Goal: Transaction & Acquisition: Purchase product/service

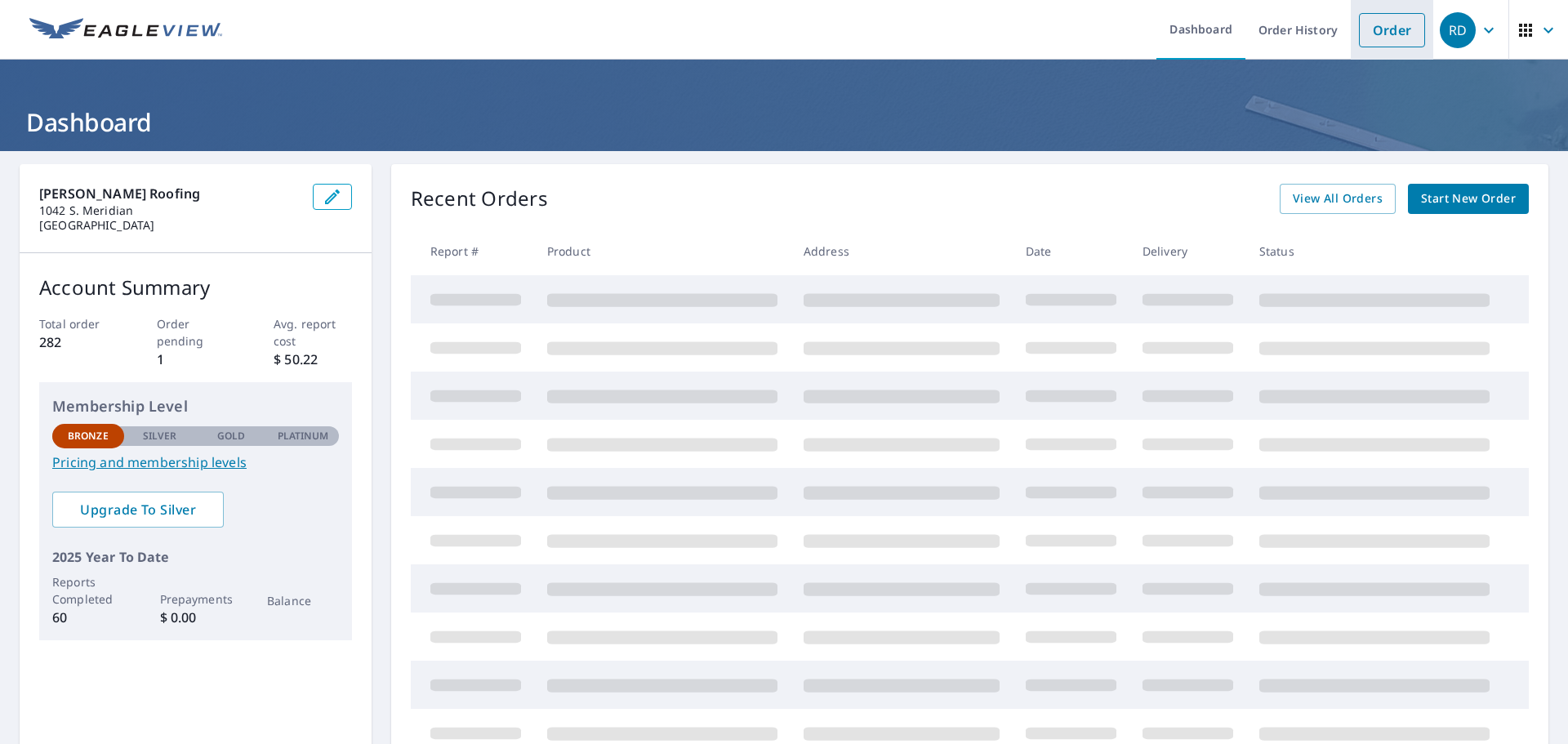
click at [1376, 29] on link "Order" at bounding box center [1391, 29] width 66 height 34
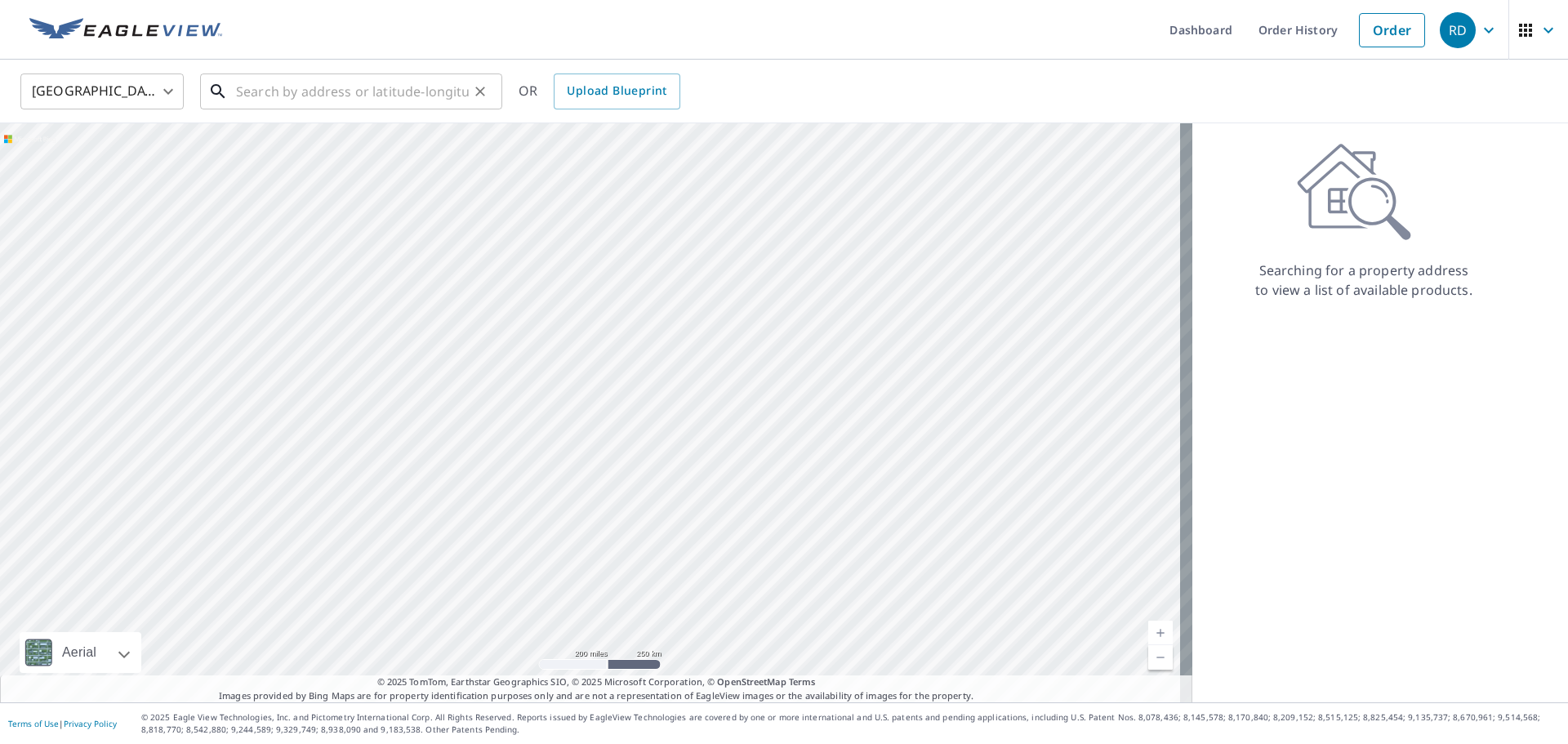
click at [353, 93] on input "text" at bounding box center [351, 91] width 233 height 46
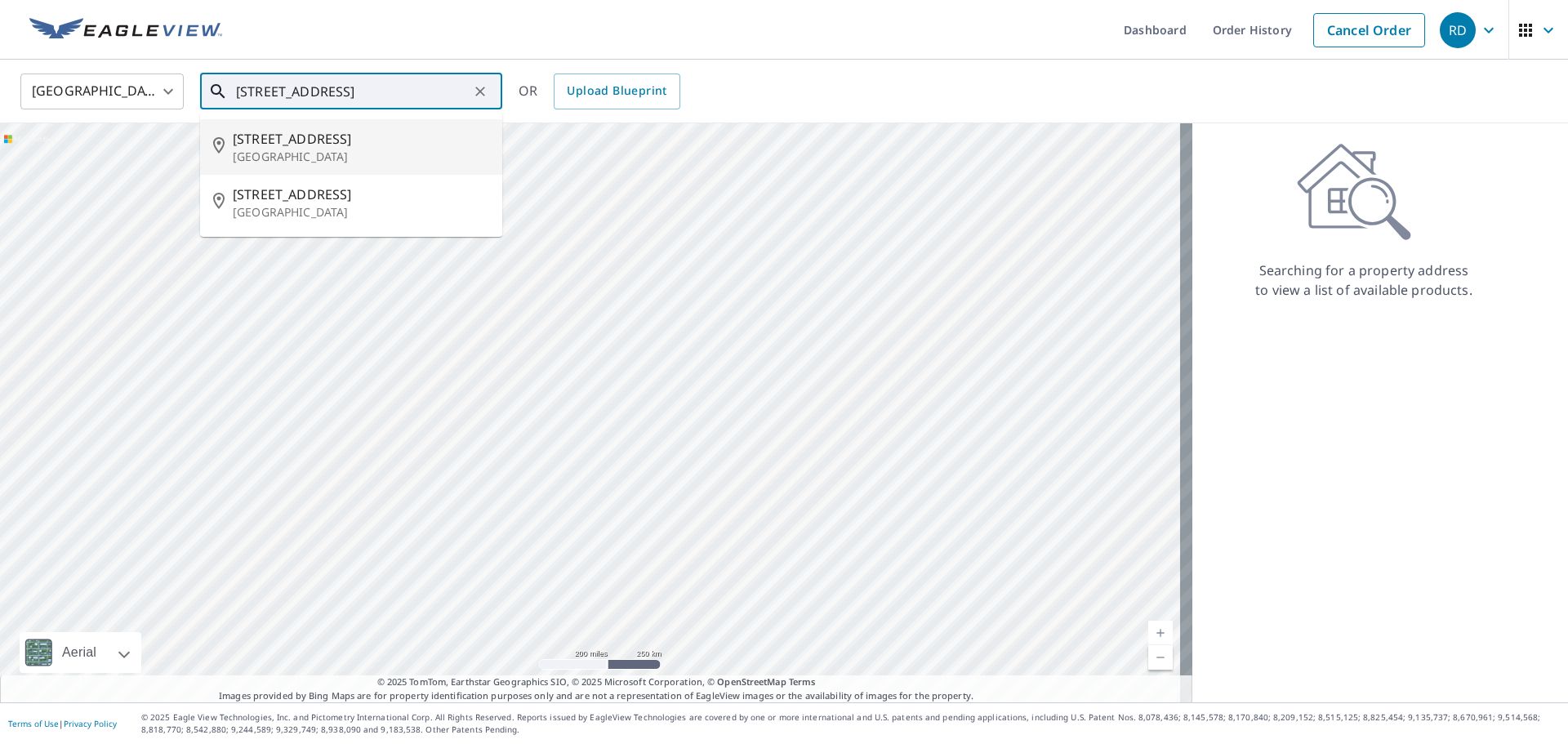
click at [350, 148] on p "[GEOGRAPHIC_DATA]" at bounding box center [360, 156] width 256 height 17
type input "[STREET_ADDRESS]"
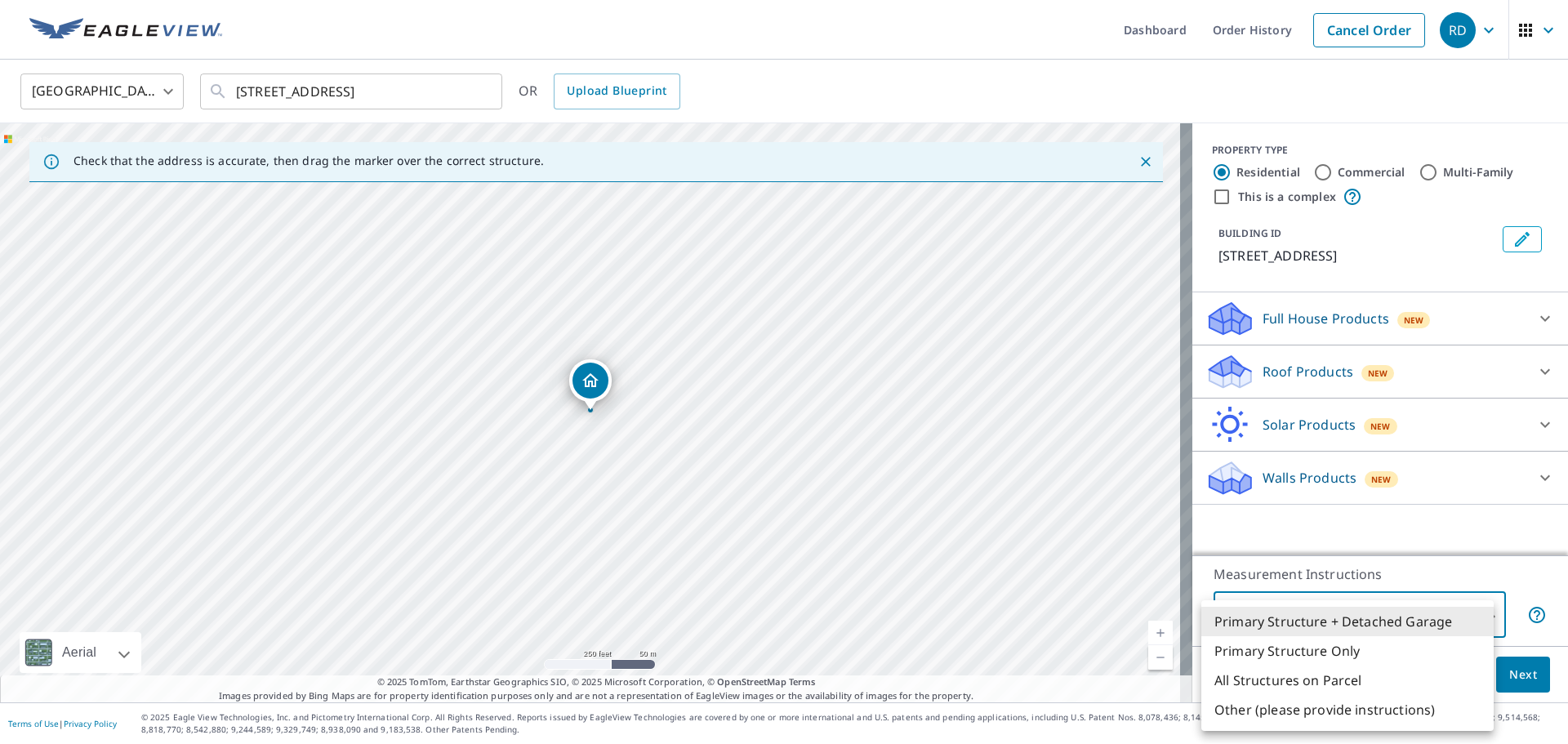
click at [1469, 614] on body "RD RD Dashboard Order History Cancel Order RD [GEOGRAPHIC_DATA] [GEOGRAPHIC_DAT…" at bounding box center [784, 372] width 1568 height 744
click at [1391, 651] on li "Primary Structure Only" at bounding box center [1347, 651] width 292 height 29
type input "2"
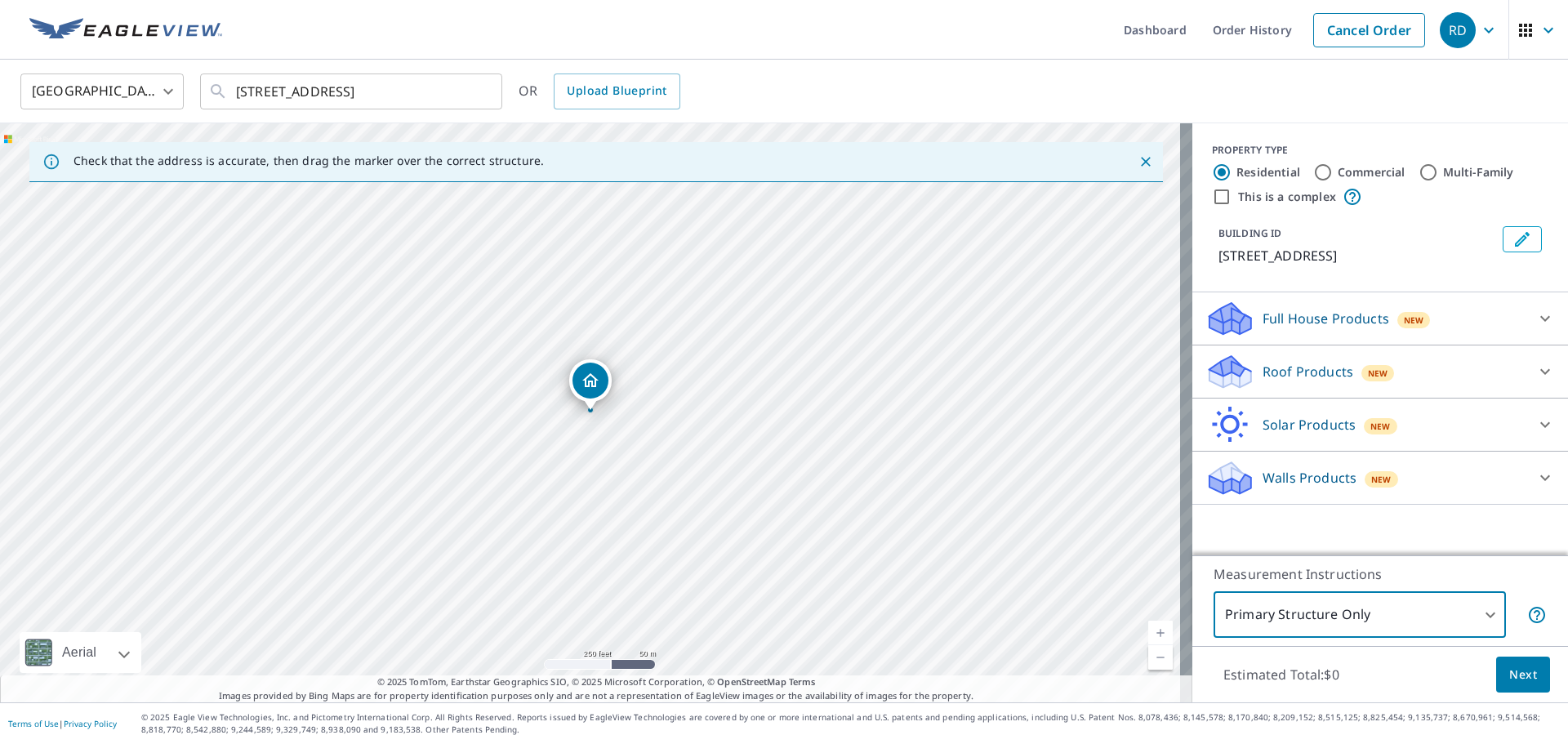
click at [1515, 677] on span "Next" at bounding box center [1523, 674] width 27 height 21
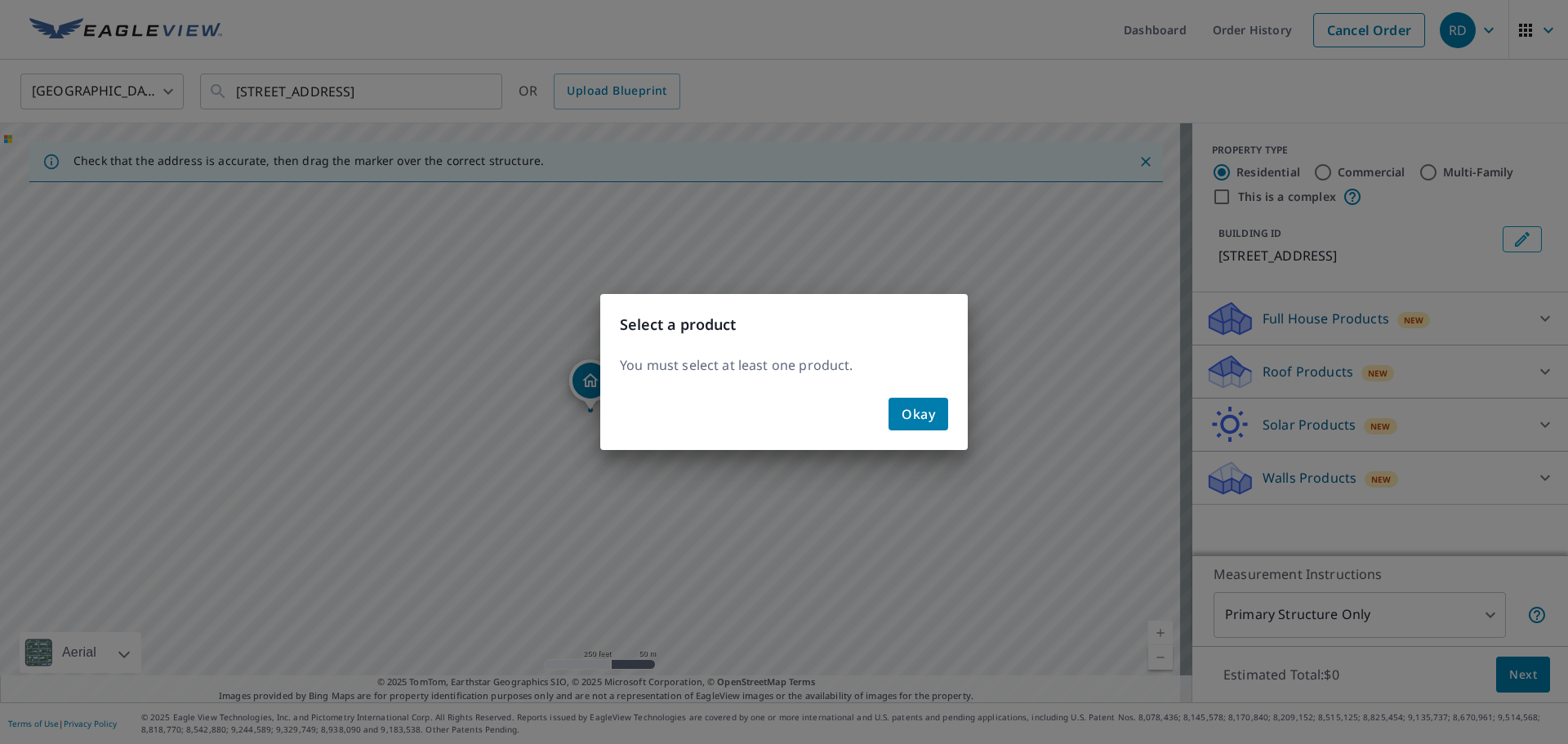
click at [908, 409] on span "Okay" at bounding box center [918, 413] width 33 height 23
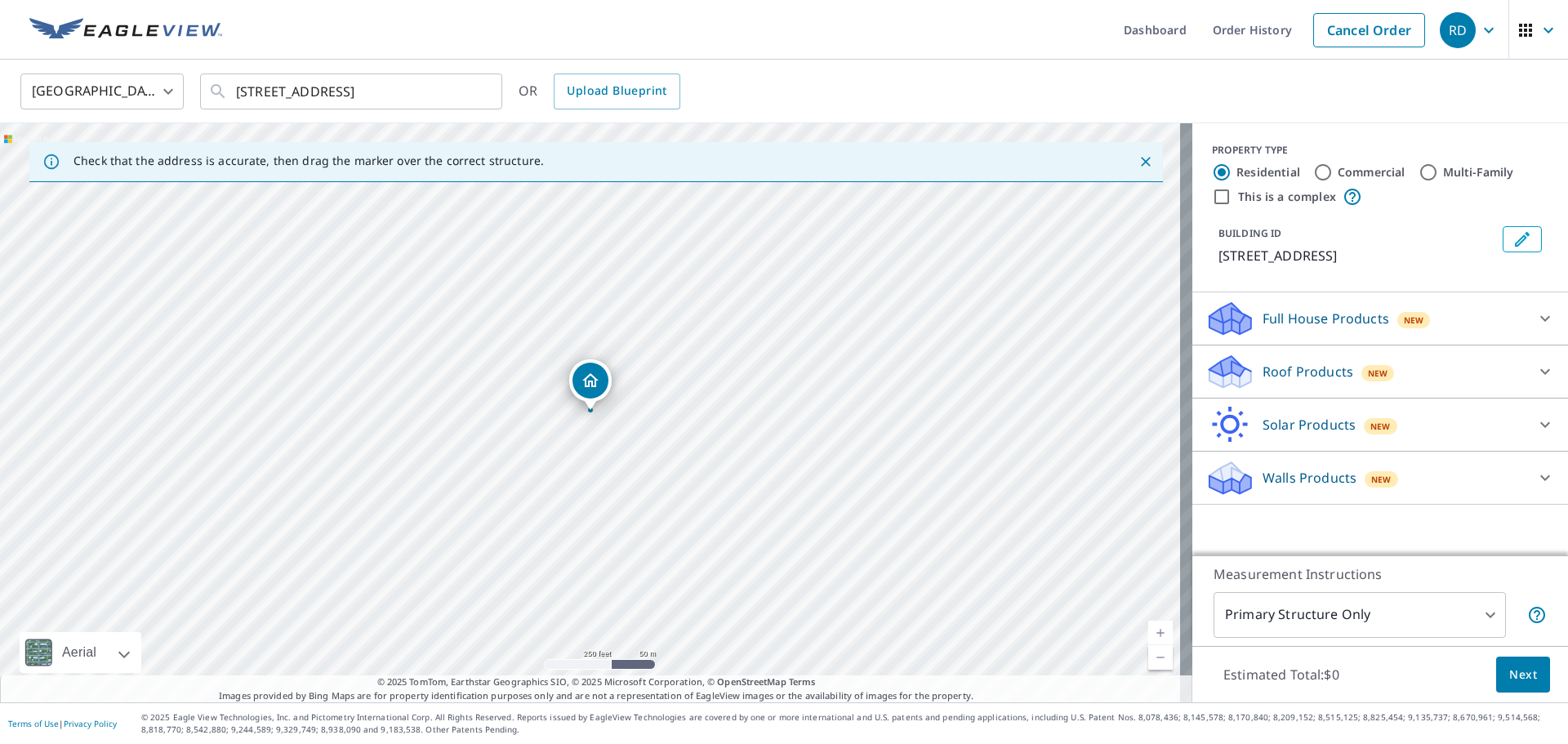
click at [1535, 378] on icon at bounding box center [1544, 372] width 20 height 20
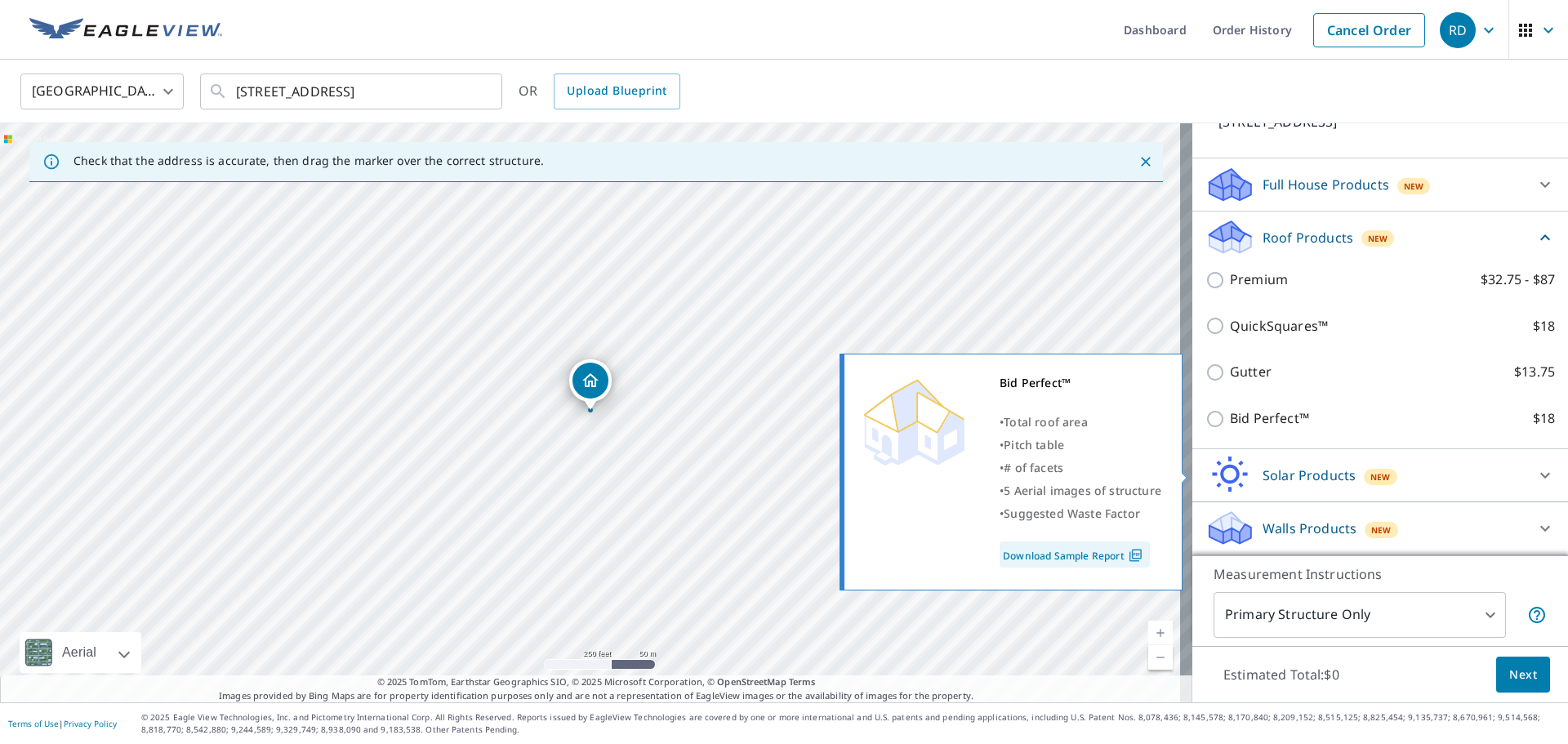
scroll to position [153, 0]
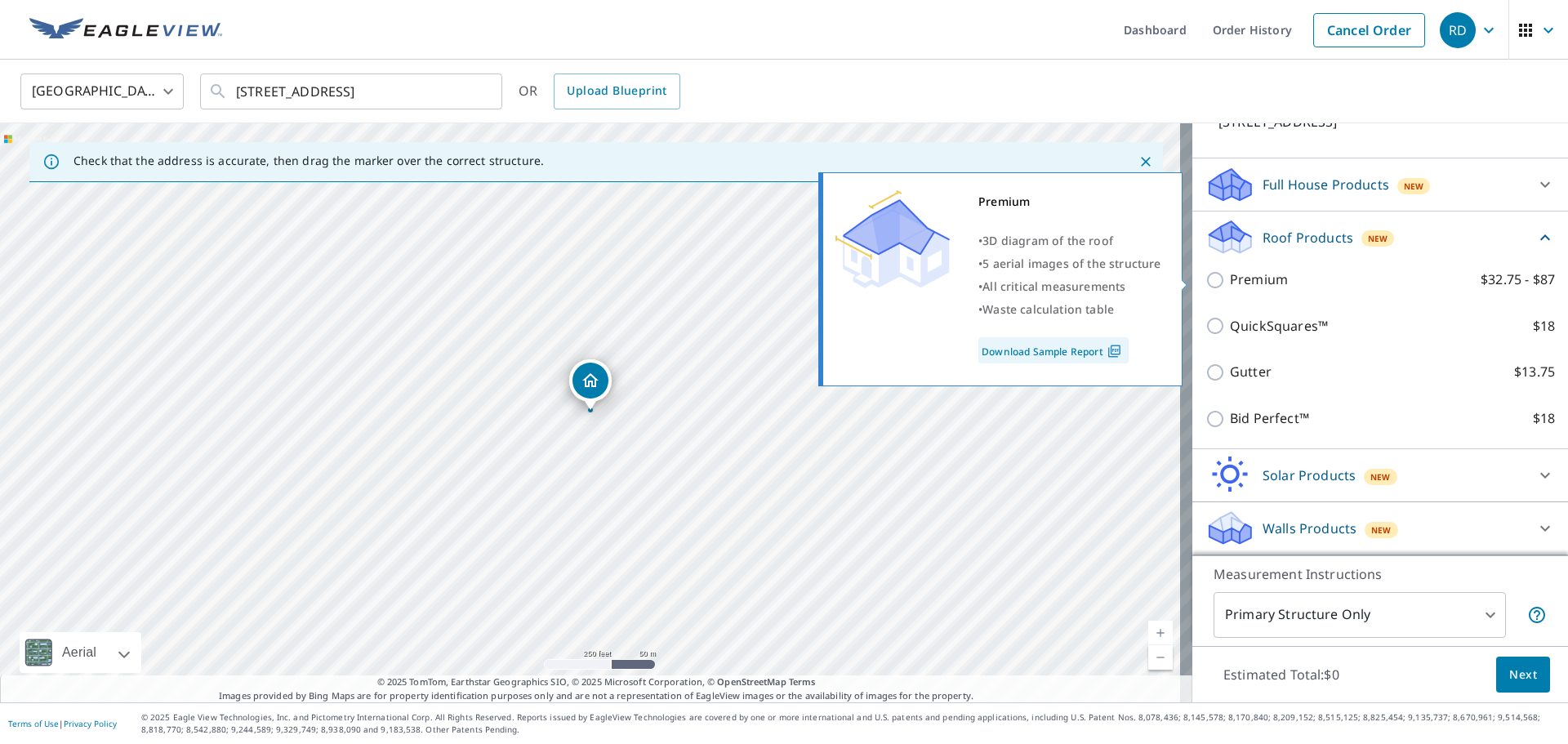
click at [1205, 280] on input "Premium $32.75 - $87" at bounding box center [1217, 280] width 25 height 20
checkbox input "true"
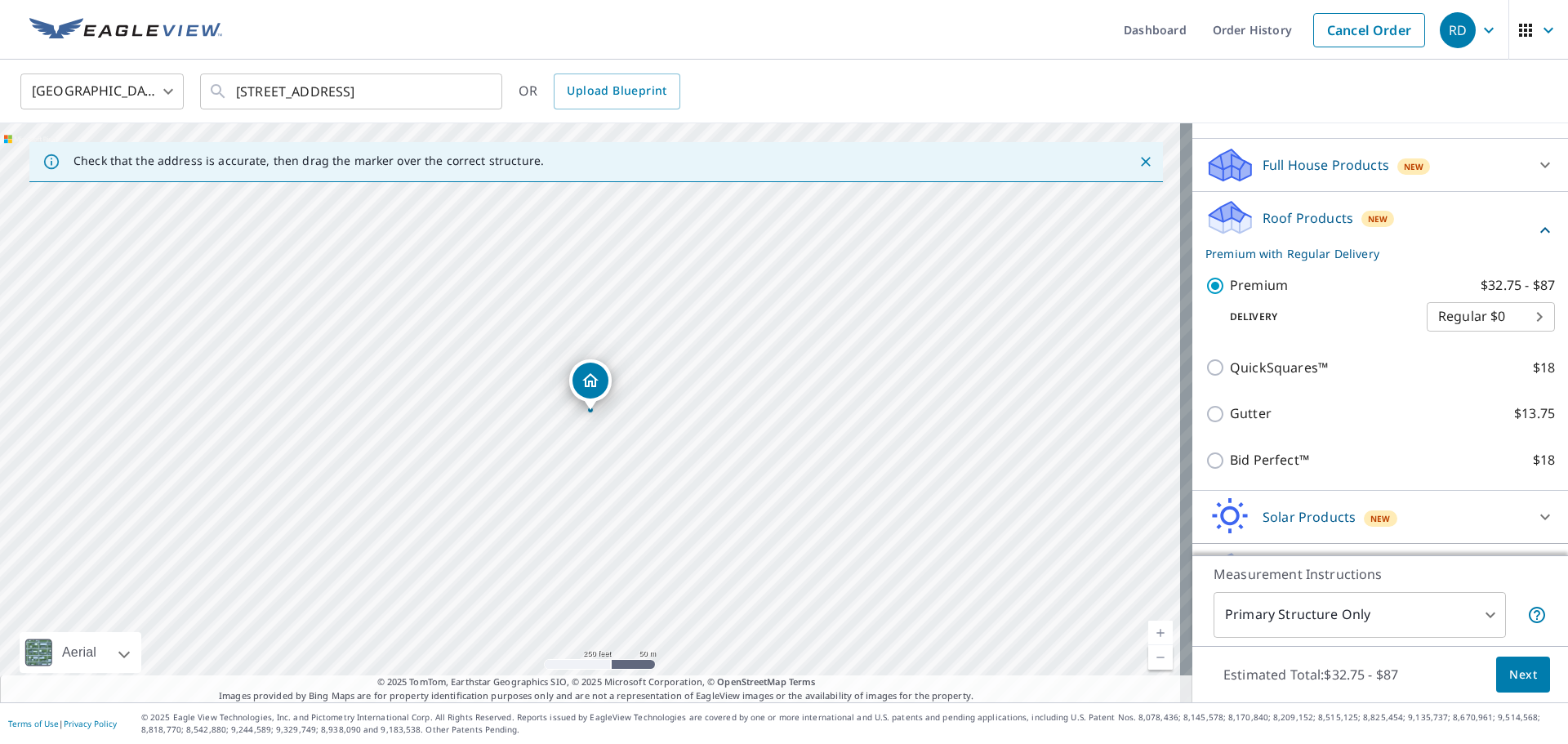
scroll to position [215, 0]
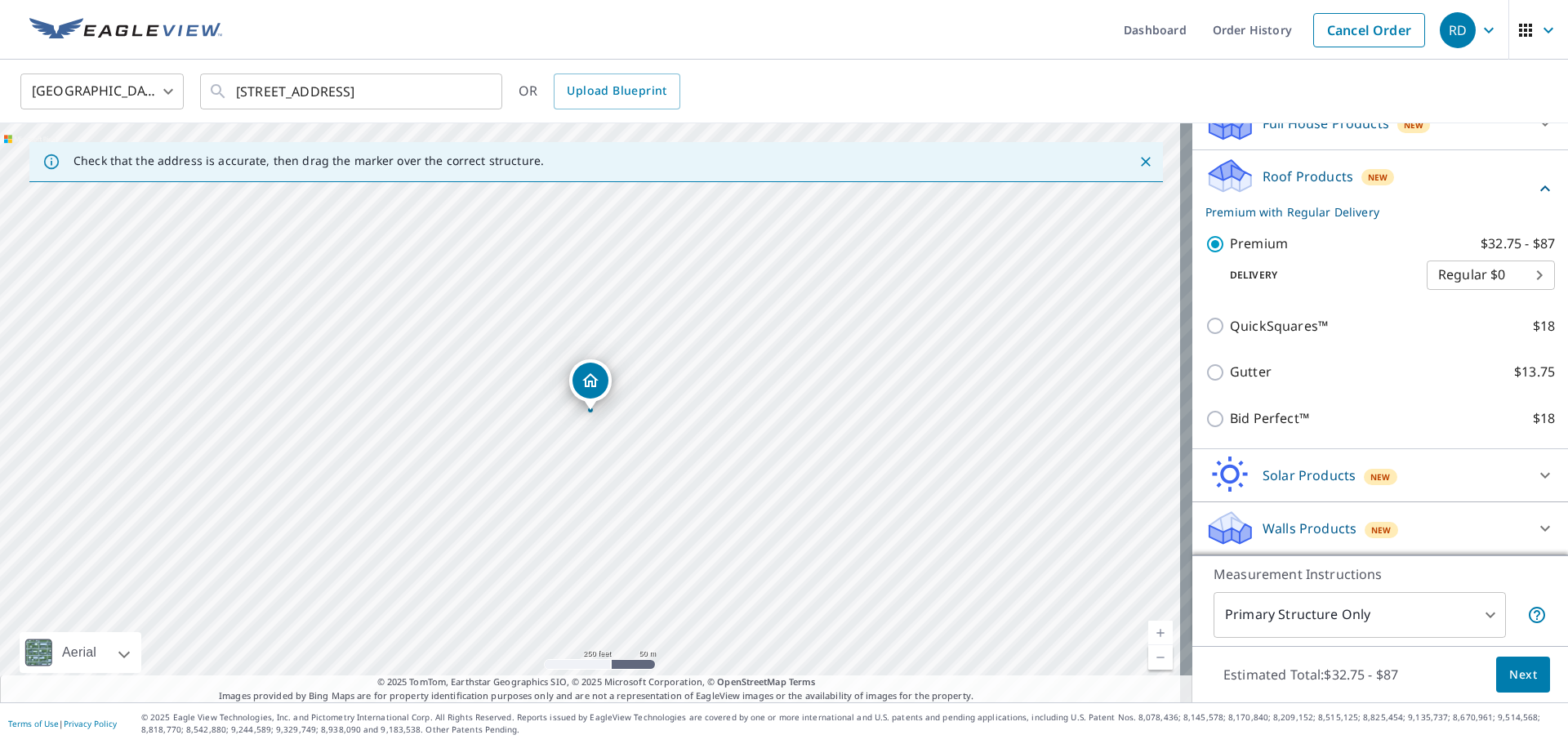
click at [1510, 672] on span "Next" at bounding box center [1523, 674] width 27 height 21
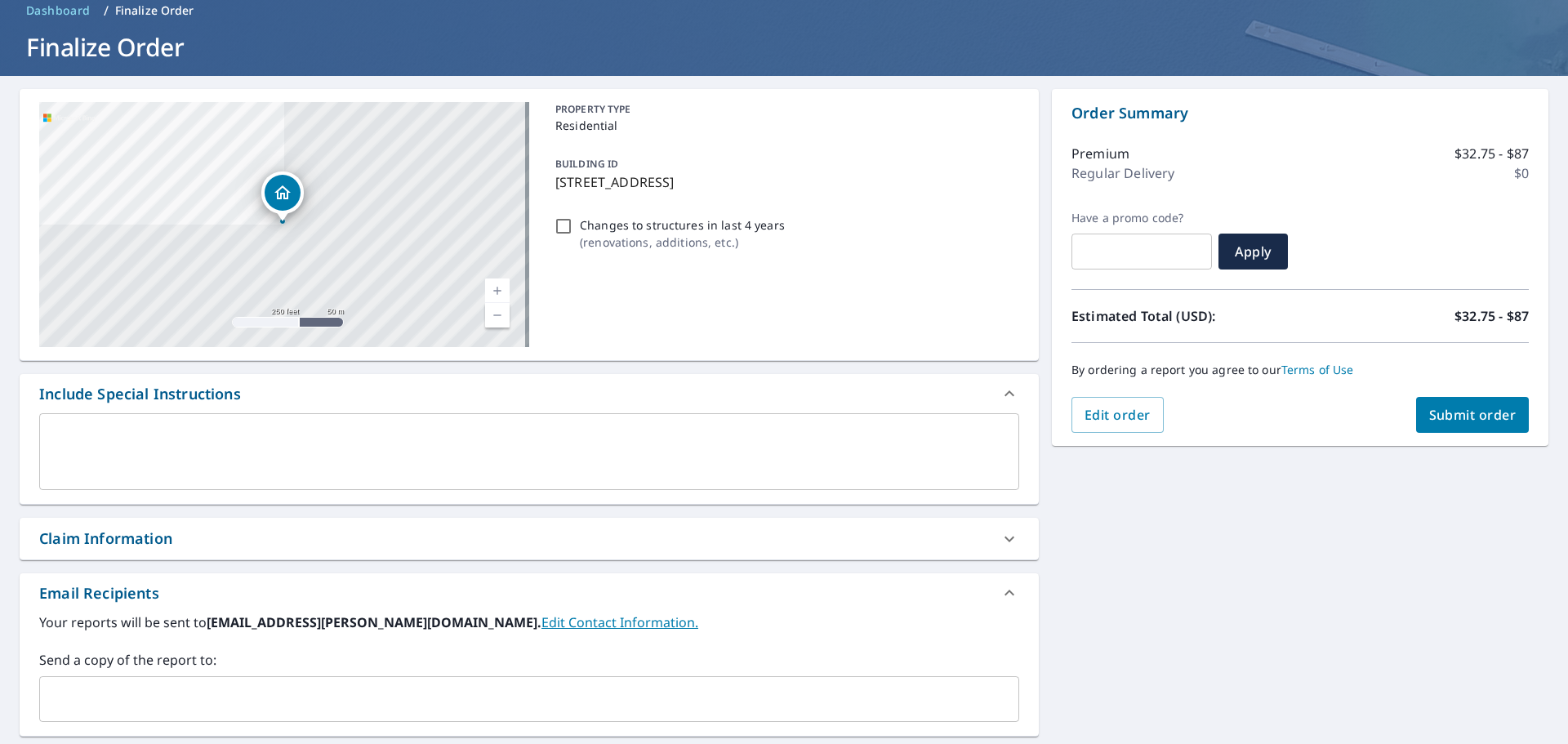
scroll to position [163, 0]
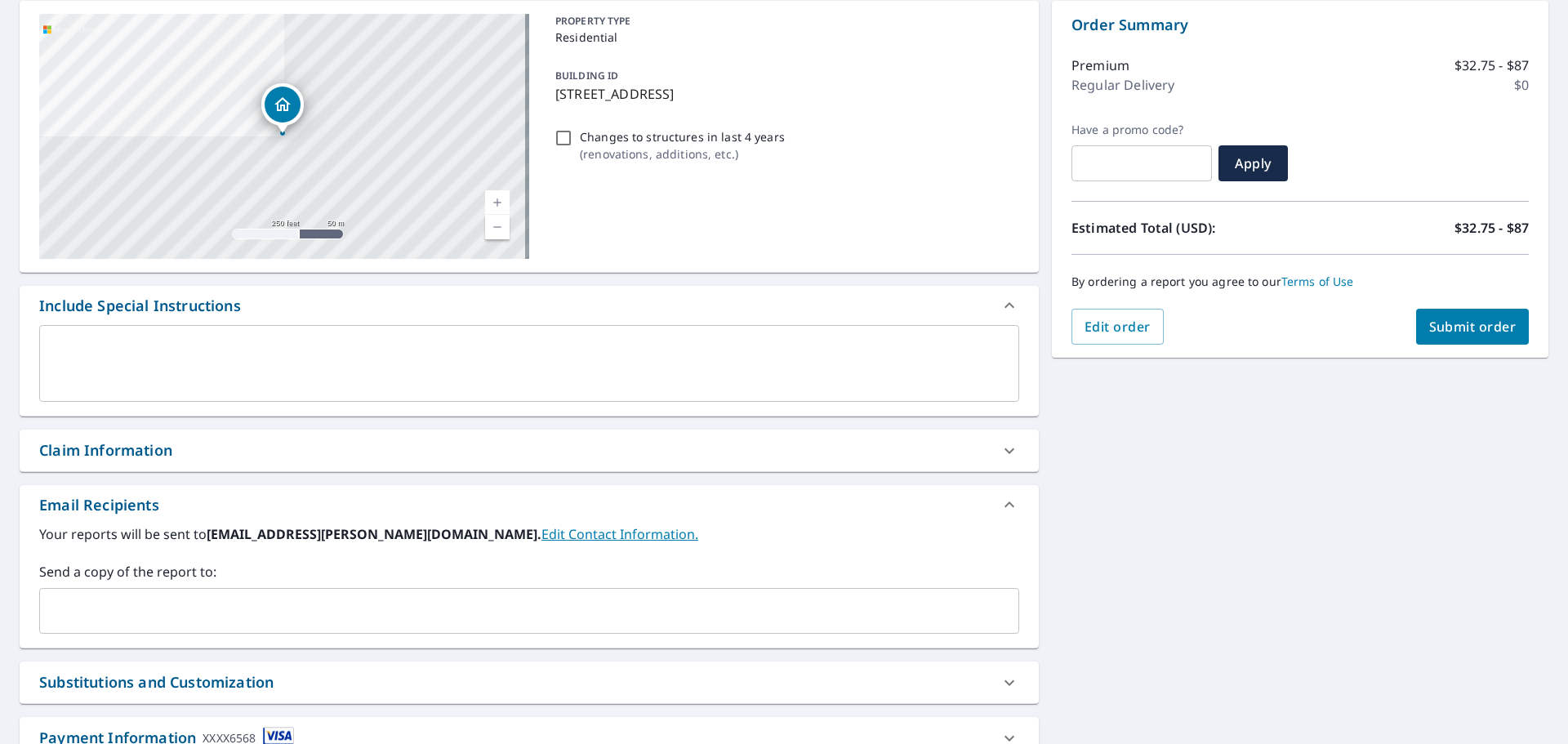
click at [1446, 319] on span "Submit order" at bounding box center [1472, 327] width 87 height 18
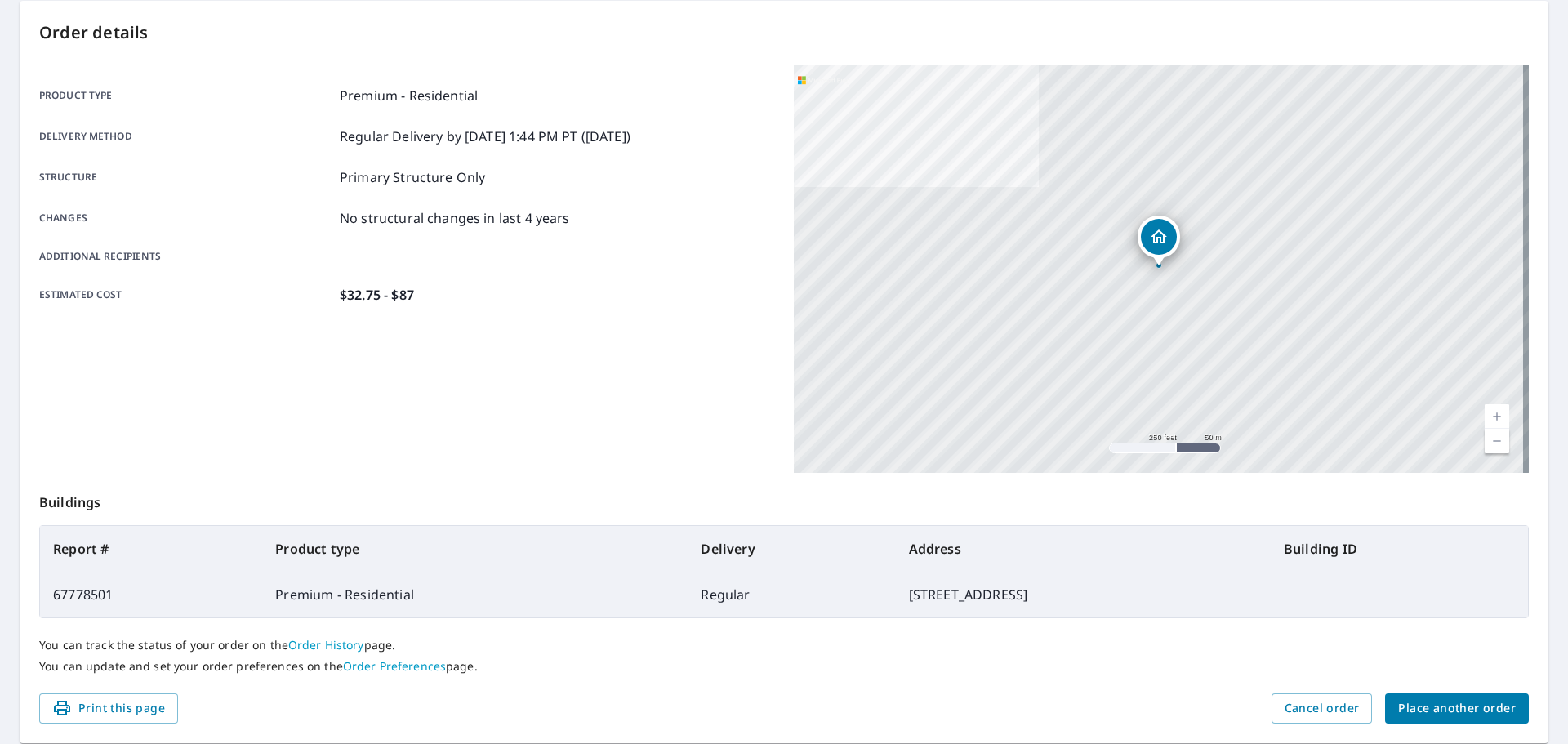
click at [1457, 705] on span "Place another order" at bounding box center [1457, 708] width 118 height 21
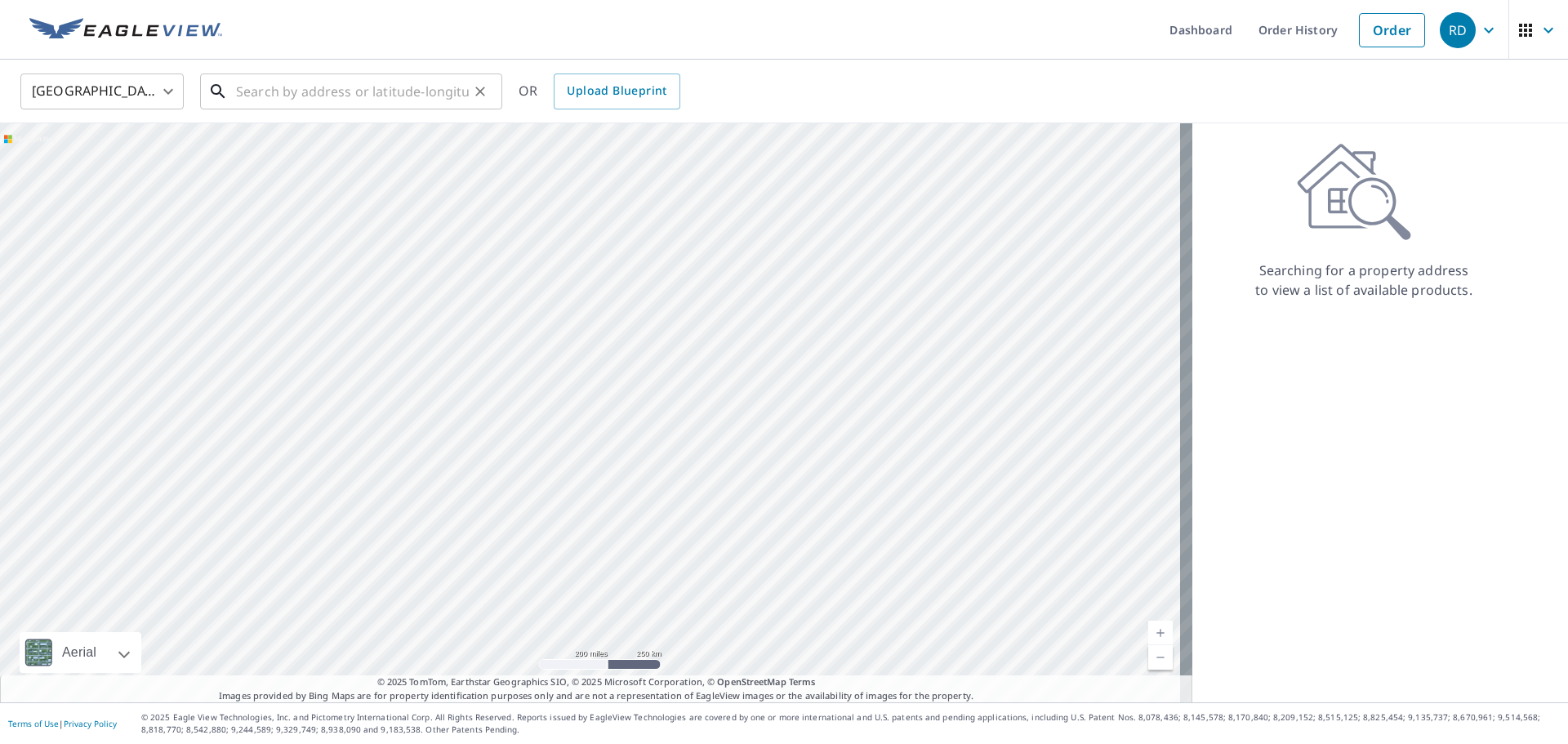
click at [426, 93] on input "text" at bounding box center [351, 91] width 233 height 46
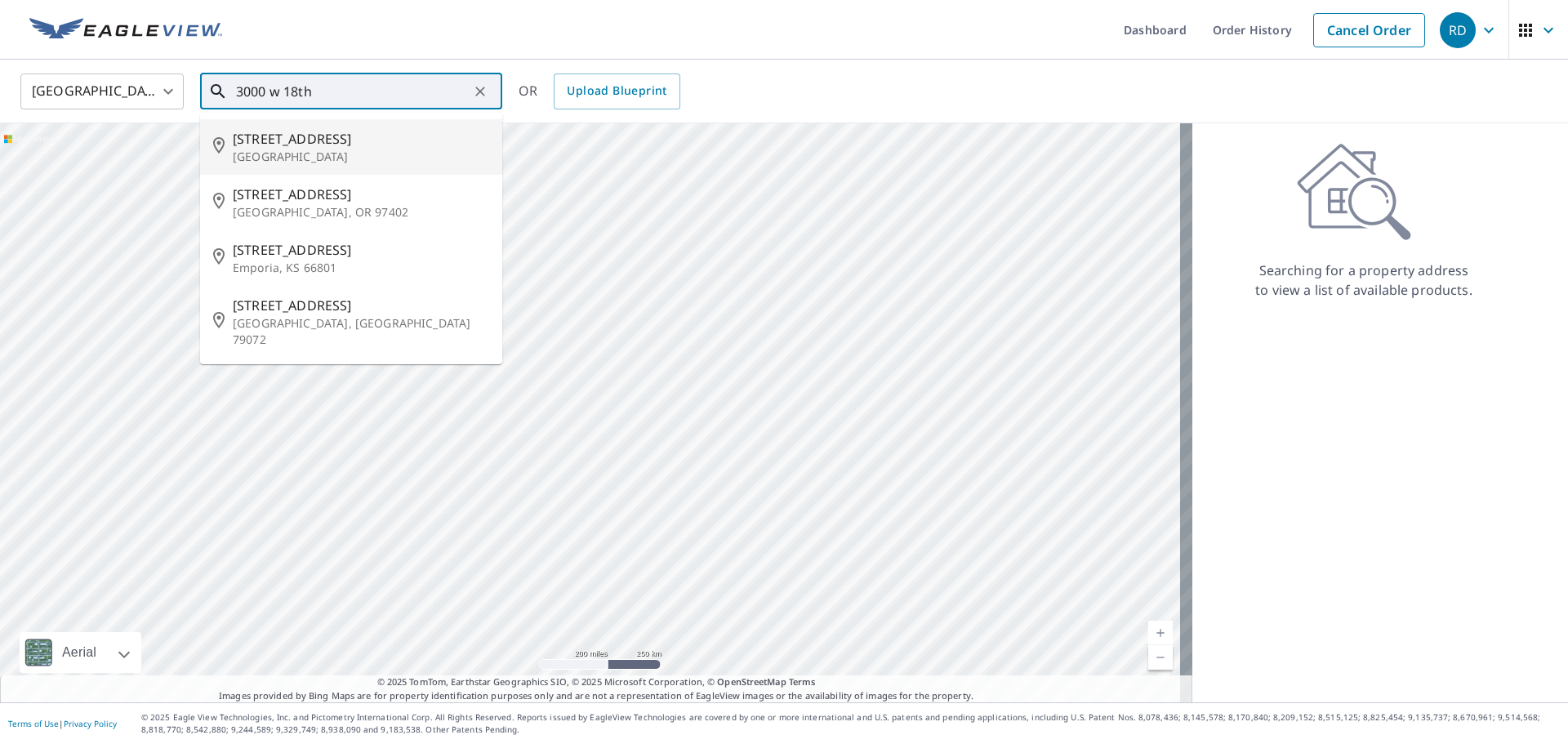
click at [396, 143] on span "[STREET_ADDRESS]" at bounding box center [360, 138] width 256 height 20
type input "[STREET_ADDRESS]"
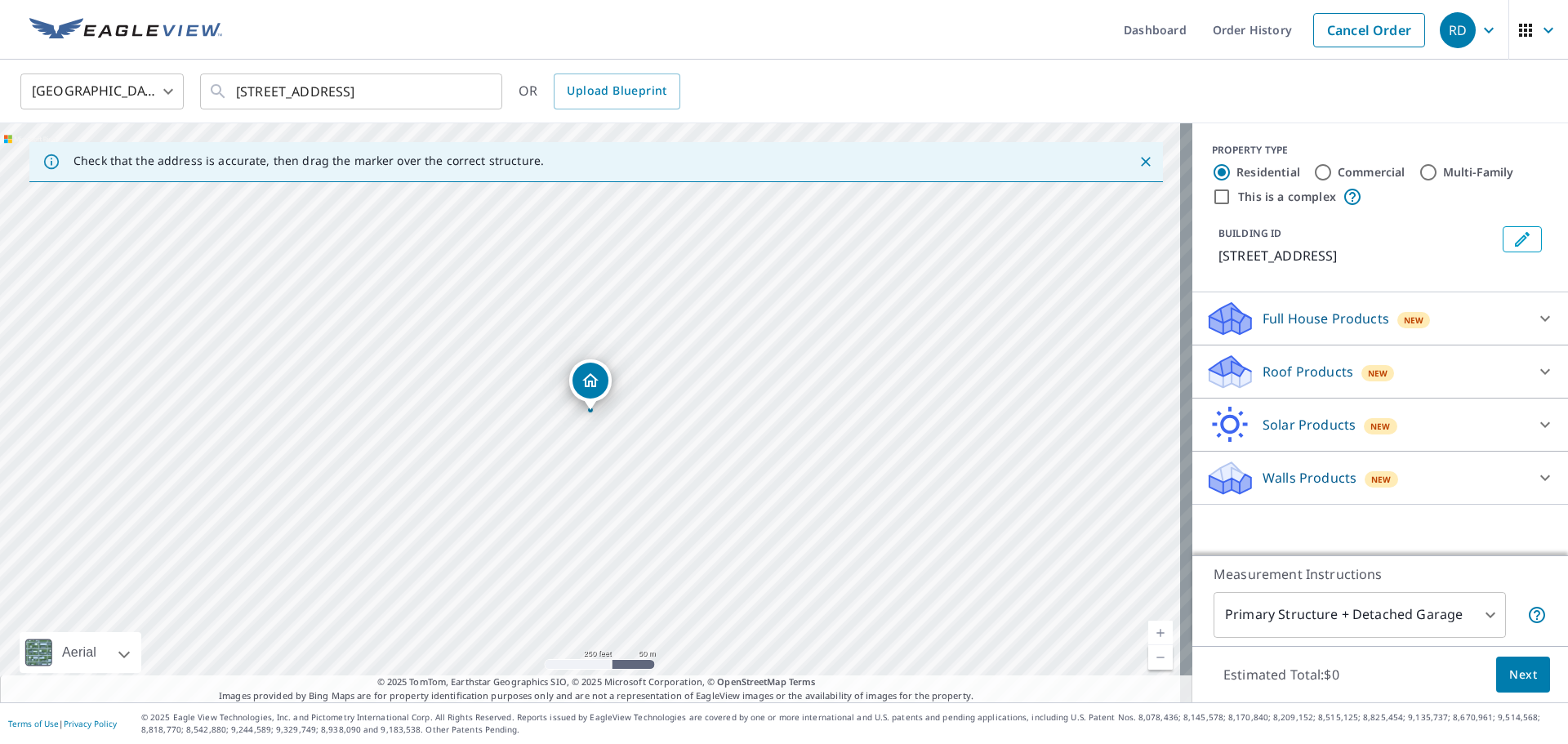
click at [1535, 370] on icon at bounding box center [1544, 372] width 20 height 20
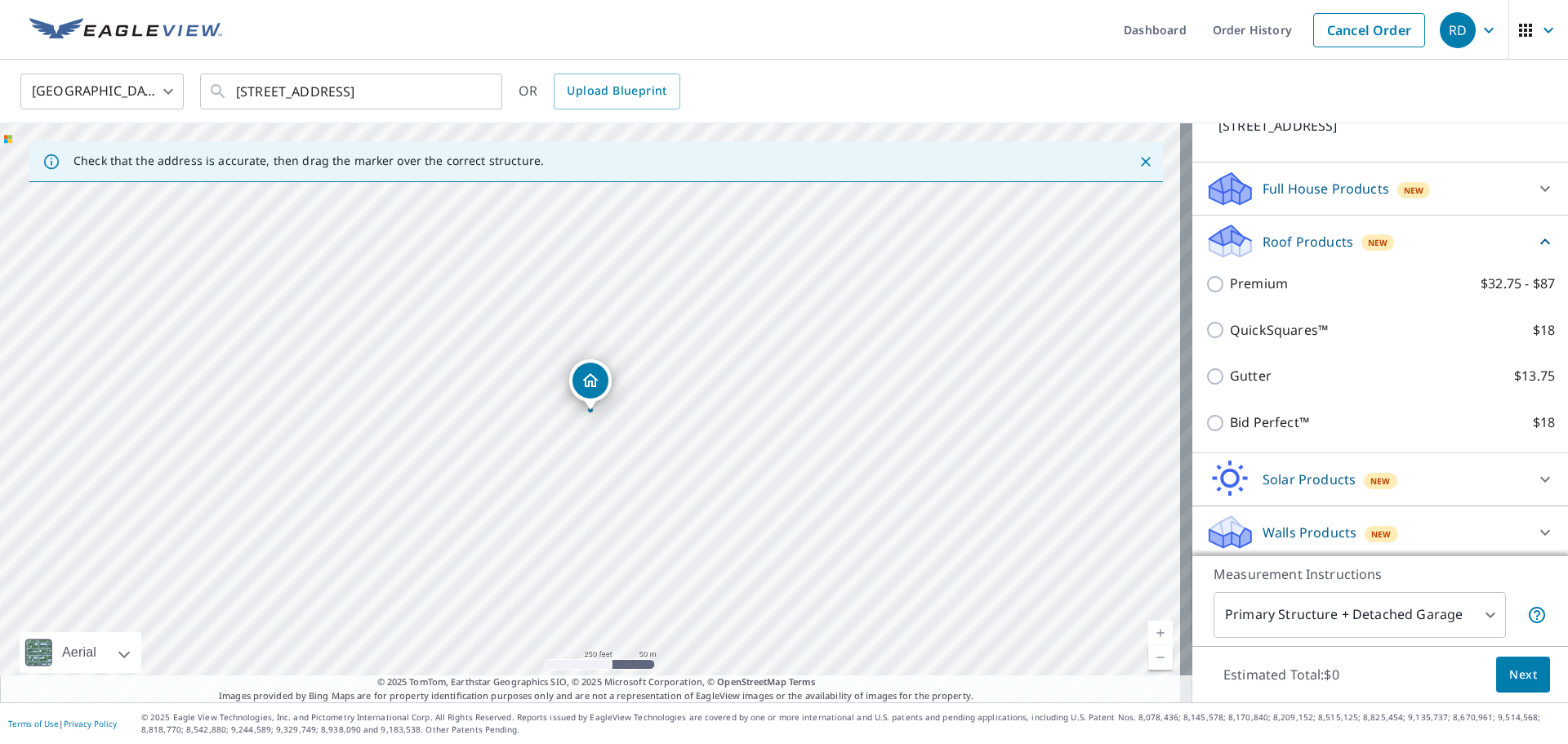
scroll to position [133, 0]
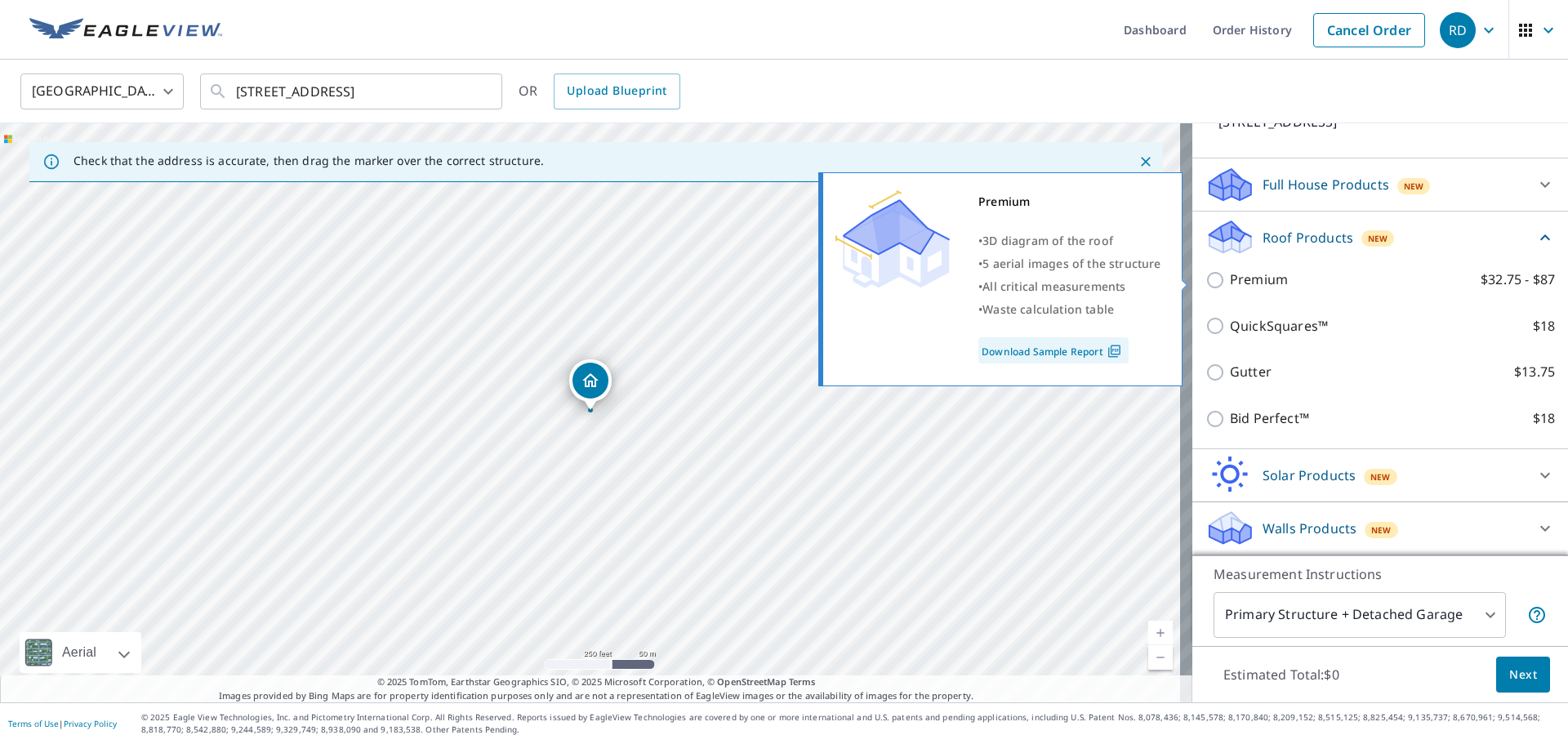
click at [1205, 279] on input "Premium $32.75 - $87" at bounding box center [1217, 280] width 25 height 20
checkbox input "true"
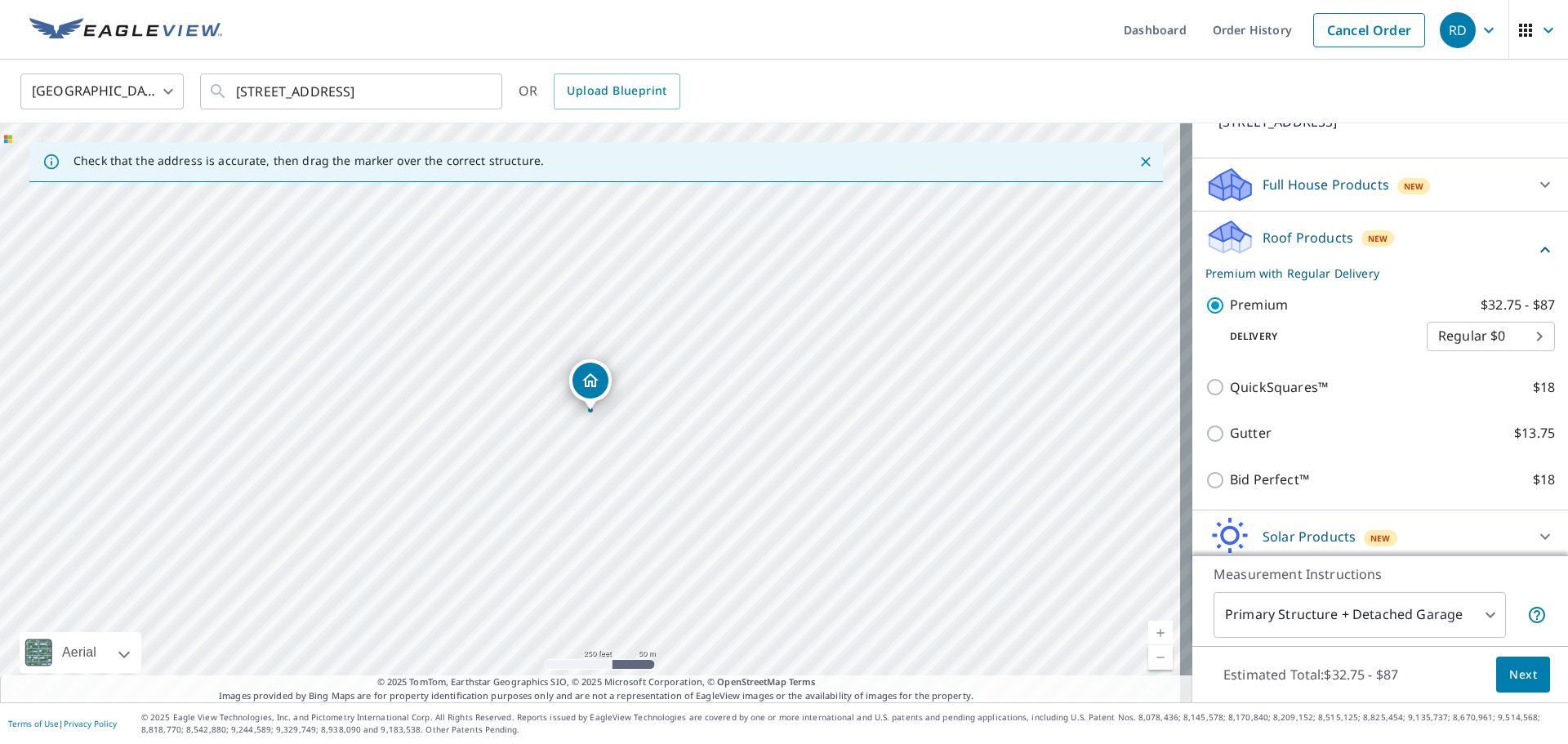
scroll to position [195, 0]
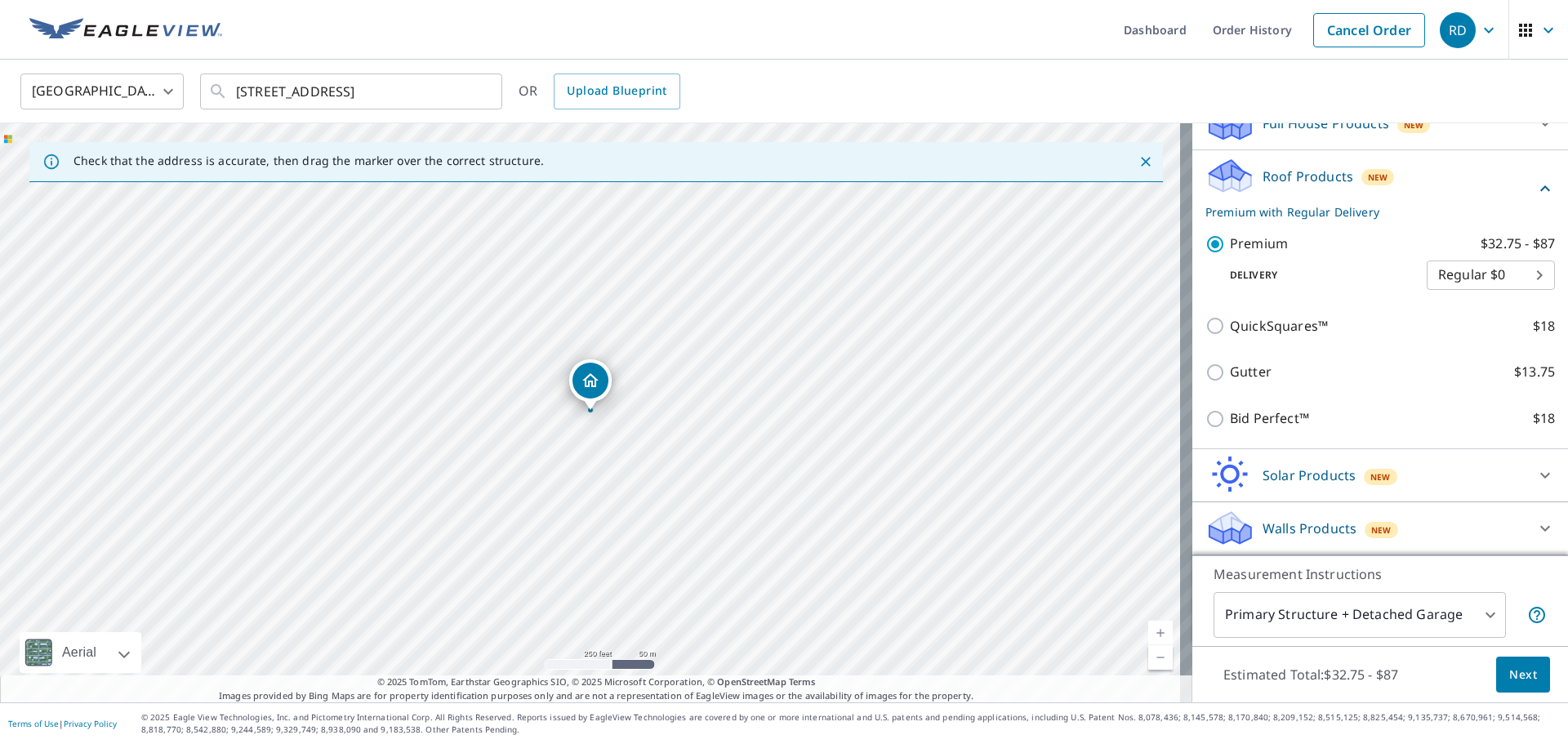
click at [1465, 614] on body "RD RD Dashboard Order History Cancel Order RD [GEOGRAPHIC_DATA] [GEOGRAPHIC_DAT…" at bounding box center [784, 372] width 1568 height 744
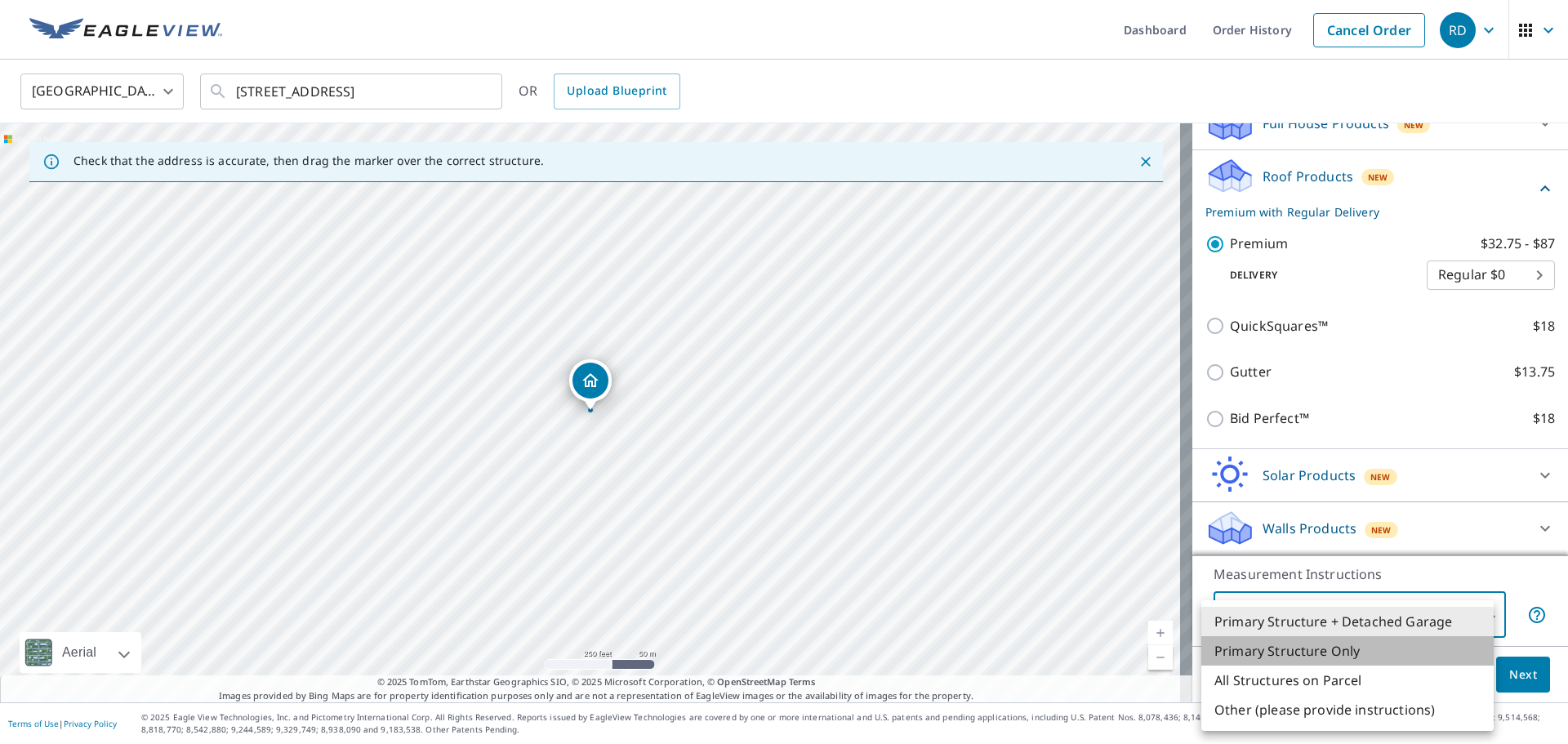
click at [1386, 654] on li "Primary Structure Only" at bounding box center [1347, 651] width 292 height 29
type input "2"
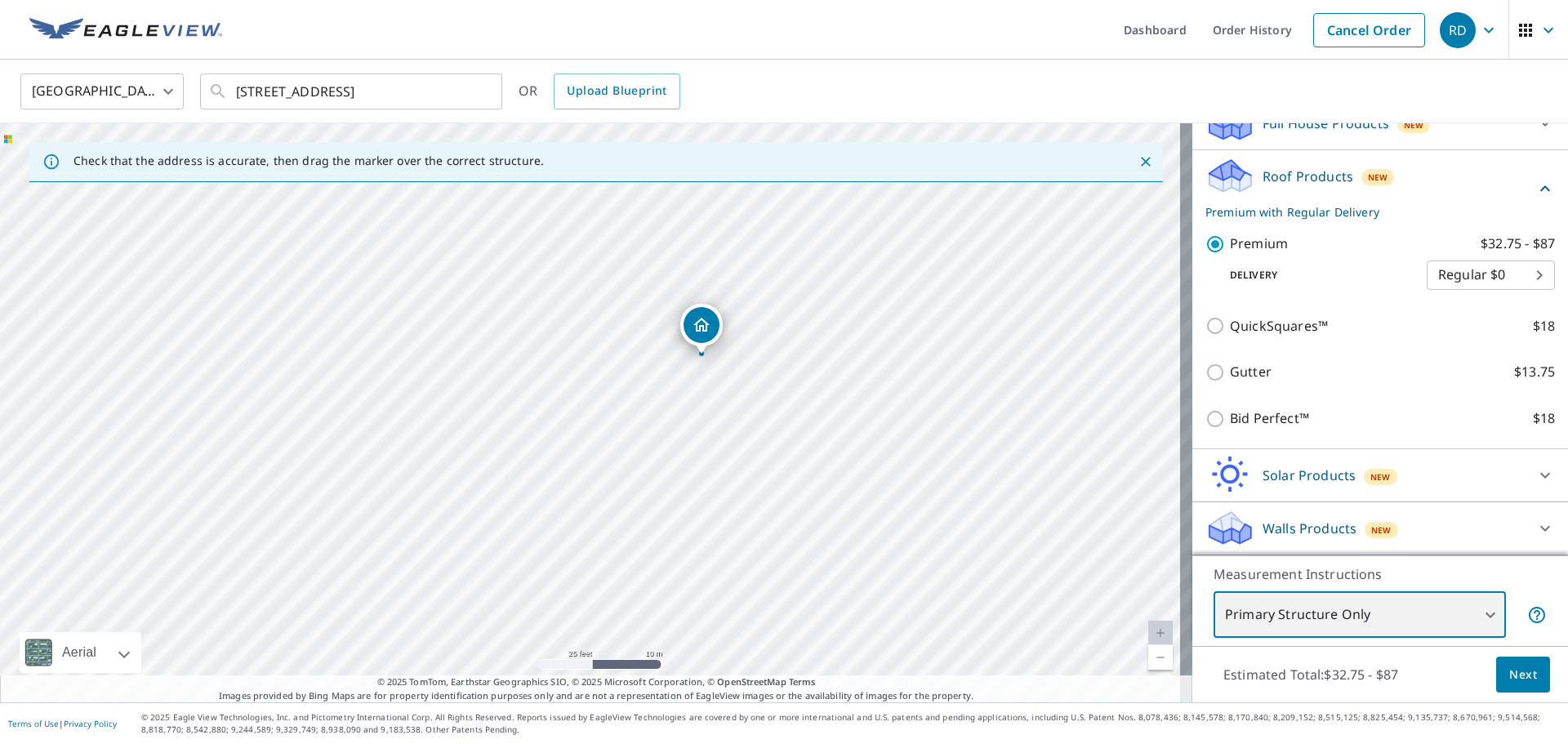
drag, startPoint x: 800, startPoint y: 328, endPoint x: 683, endPoint y: 453, distance: 171.2
click at [683, 453] on div "[STREET_ADDRESS]" at bounding box center [596, 413] width 1192 height 579
drag, startPoint x: 831, startPoint y: 368, endPoint x: 808, endPoint y: 372, distance: 23.3
click at [808, 372] on div "[STREET_ADDRESS]" at bounding box center [596, 413] width 1192 height 579
click at [1510, 674] on span "Next" at bounding box center [1523, 674] width 27 height 21
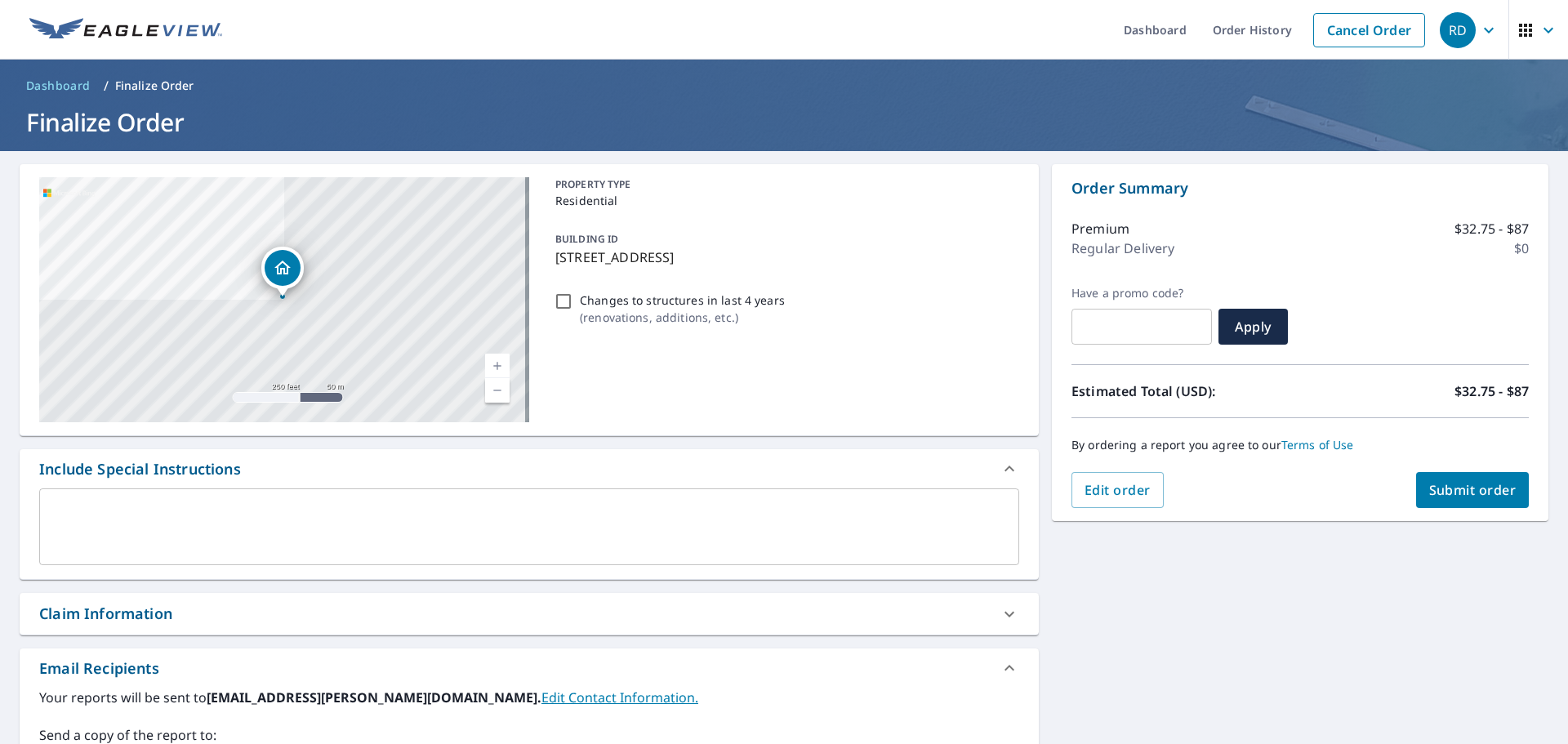
click at [1473, 494] on span "Submit order" at bounding box center [1472, 490] width 87 height 18
